Goal: Task Accomplishment & Management: Manage account settings

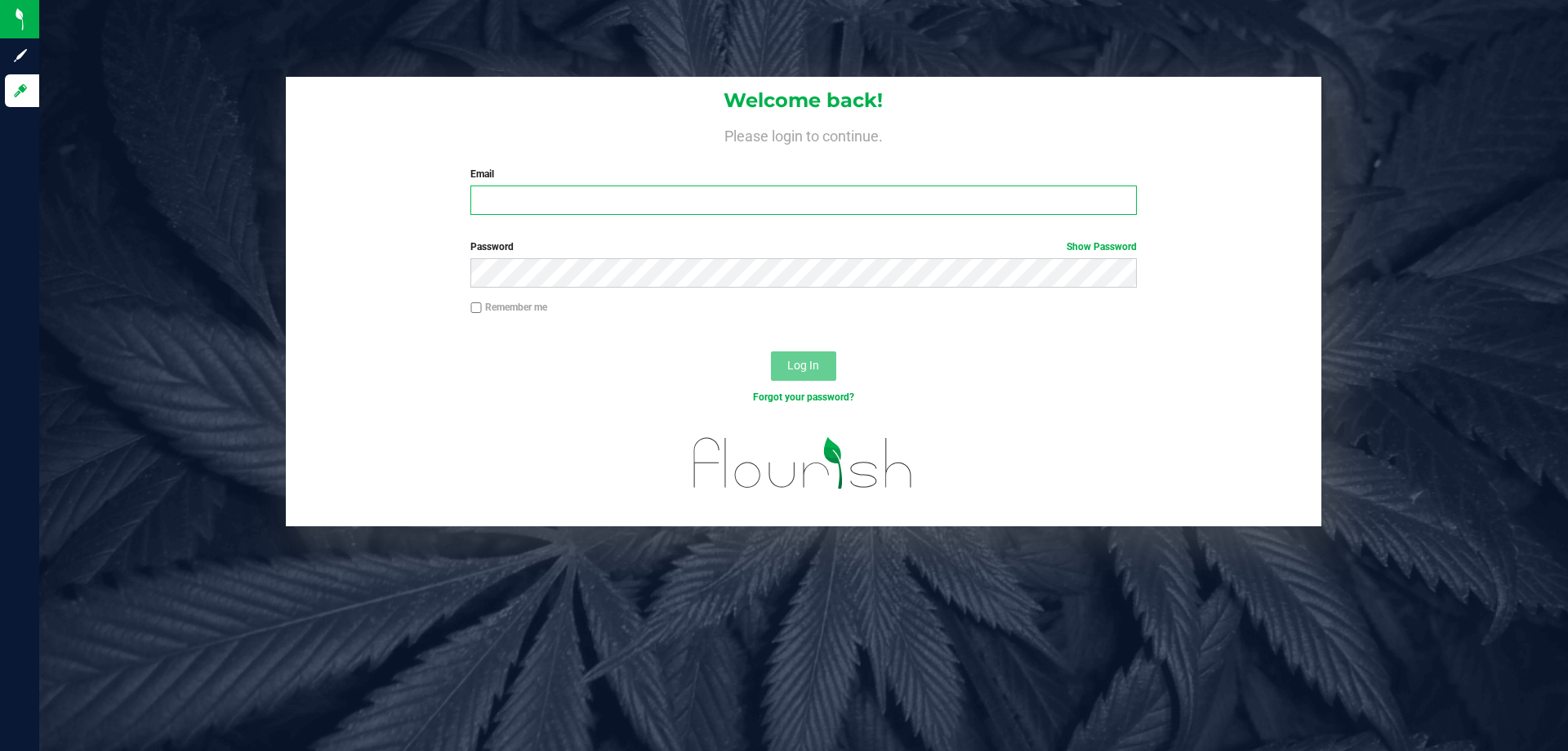
click at [633, 207] on input "Email" at bounding box center [803, 200] width 666 height 29
type input "[EMAIL_ADDRESS][DOMAIN_NAME]"
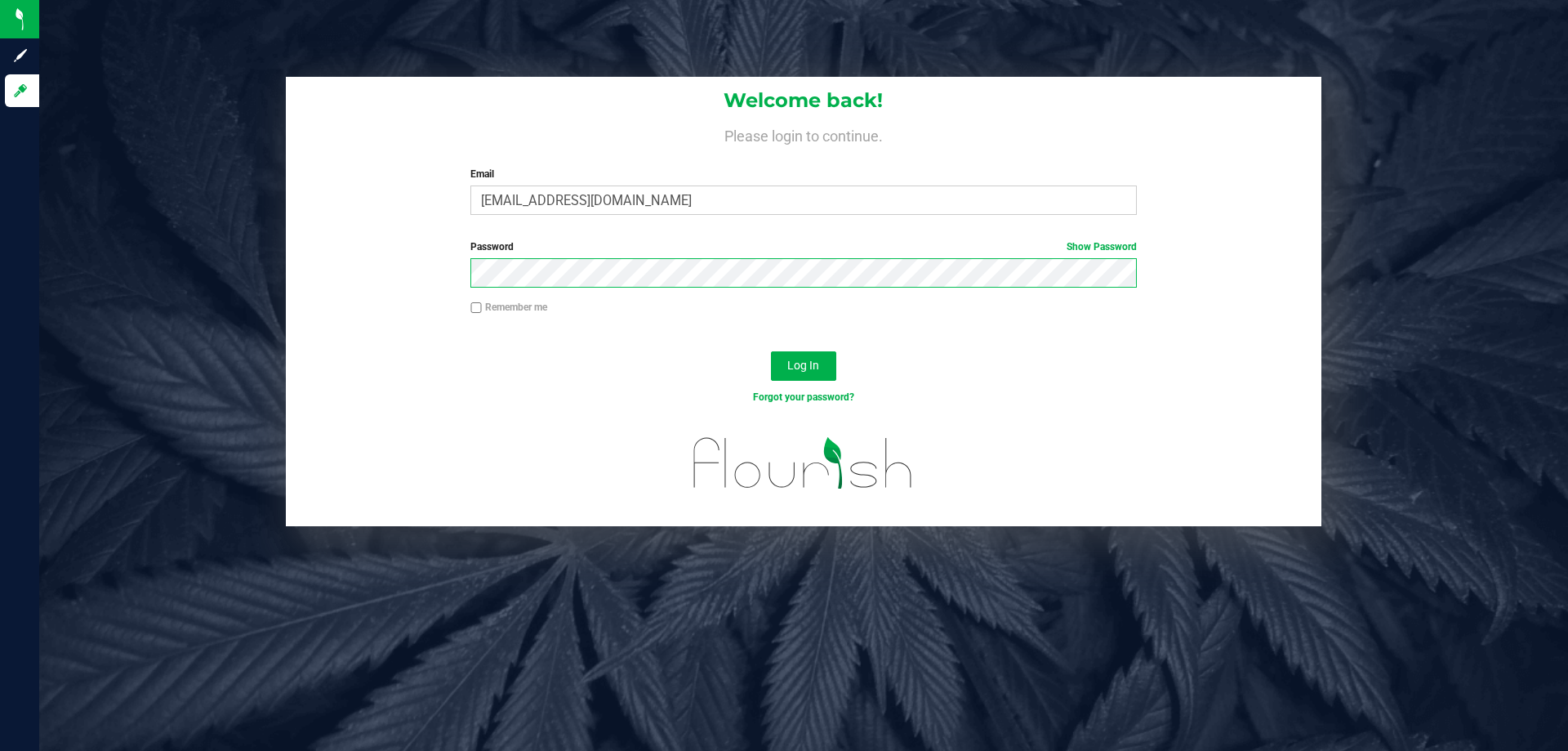
click at [771, 352] on button "Log In" at bounding box center [803, 366] width 65 height 29
